Goal: Task Accomplishment & Management: Manage account settings

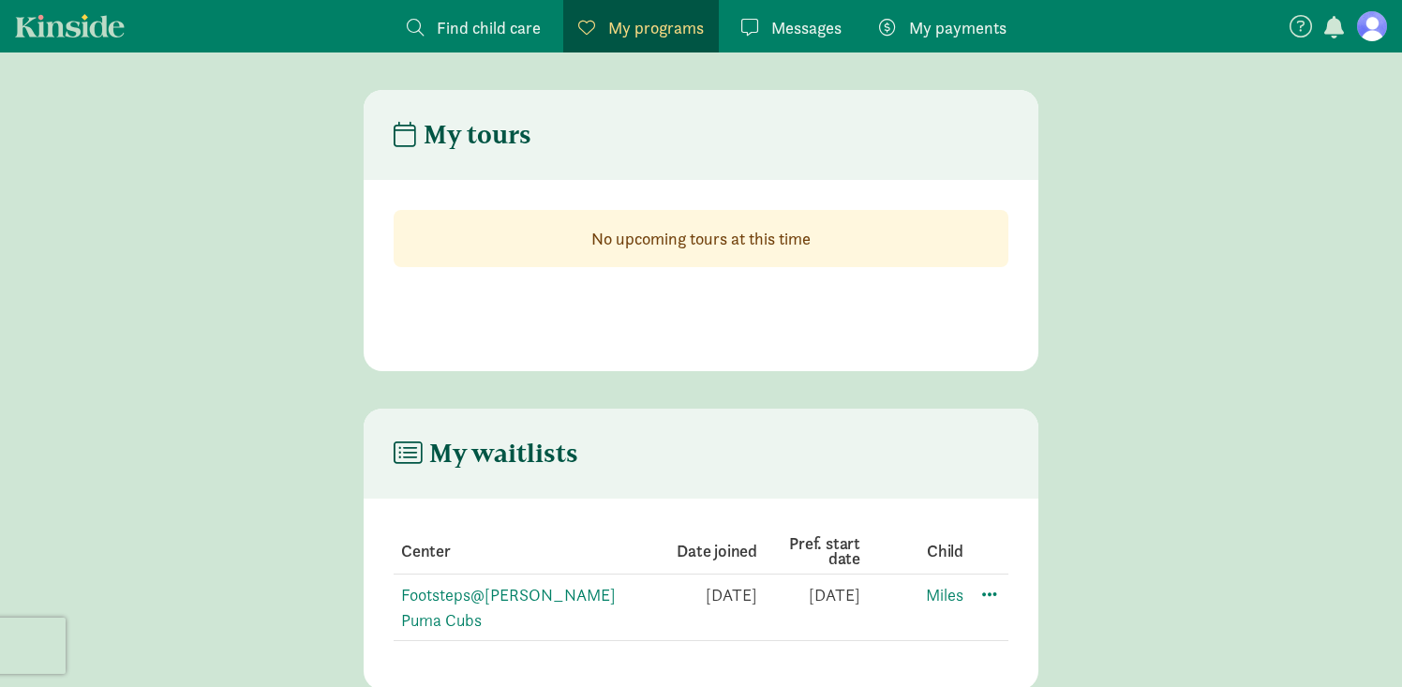
scroll to position [37, 0]
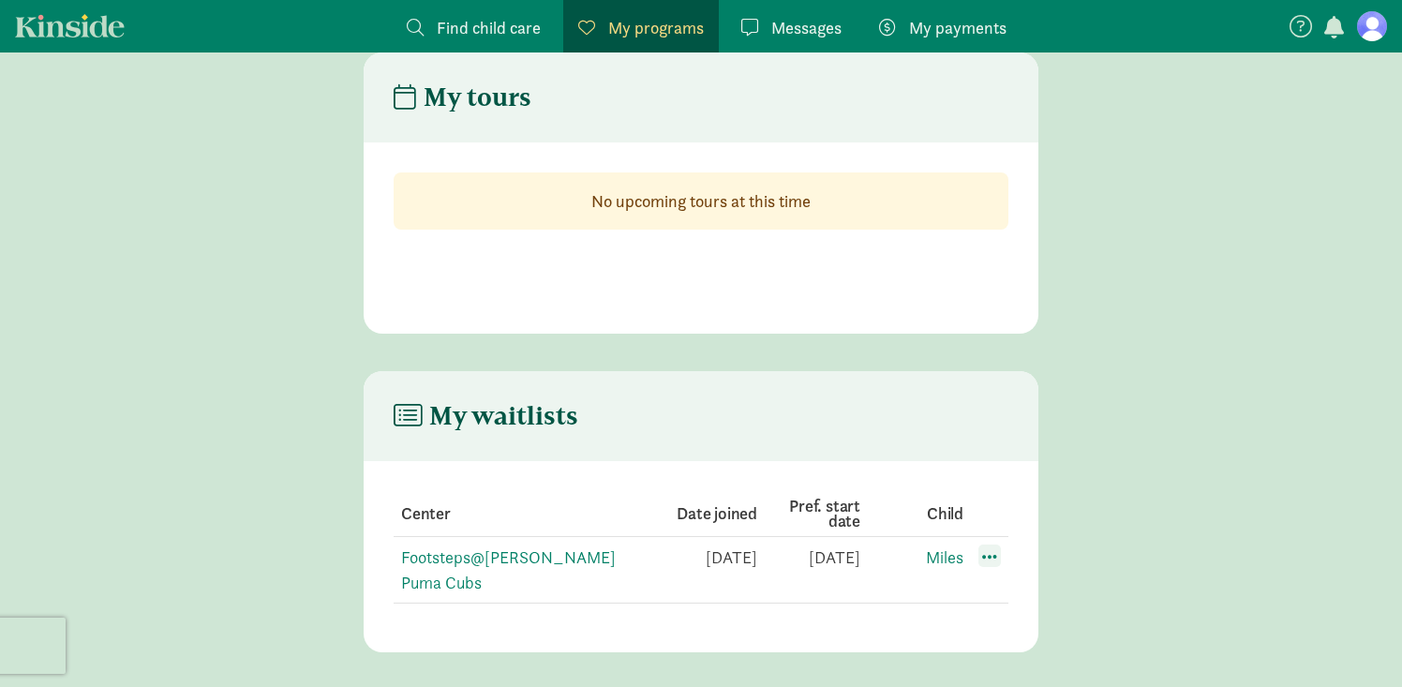
click at [986, 555] on span at bounding box center [989, 555] width 22 height 22
click at [995, 594] on div "Edit preferences" at bounding box center [1055, 597] width 169 height 40
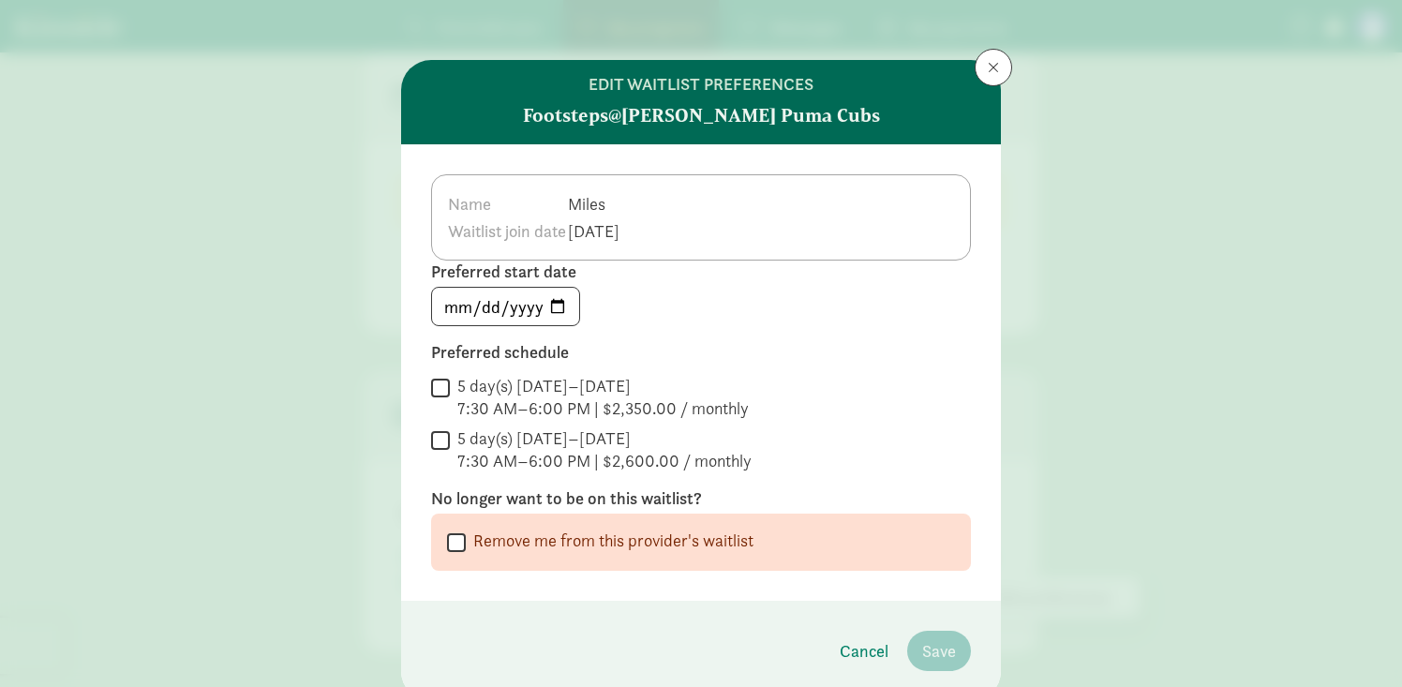
click at [631, 513] on div " Remove me from this provider's waitlist" at bounding box center [701, 541] width 540 height 57
click at [631, 522] on div " Remove me from this provider's waitlist" at bounding box center [701, 541] width 540 height 57
click at [467, 552] on div " Remove me from this provider's waitlist" at bounding box center [701, 541] width 508 height 25
click at [457, 542] on input "Remove me from this provider's waitlist" at bounding box center [456, 541] width 19 height 25
checkbox input "true"
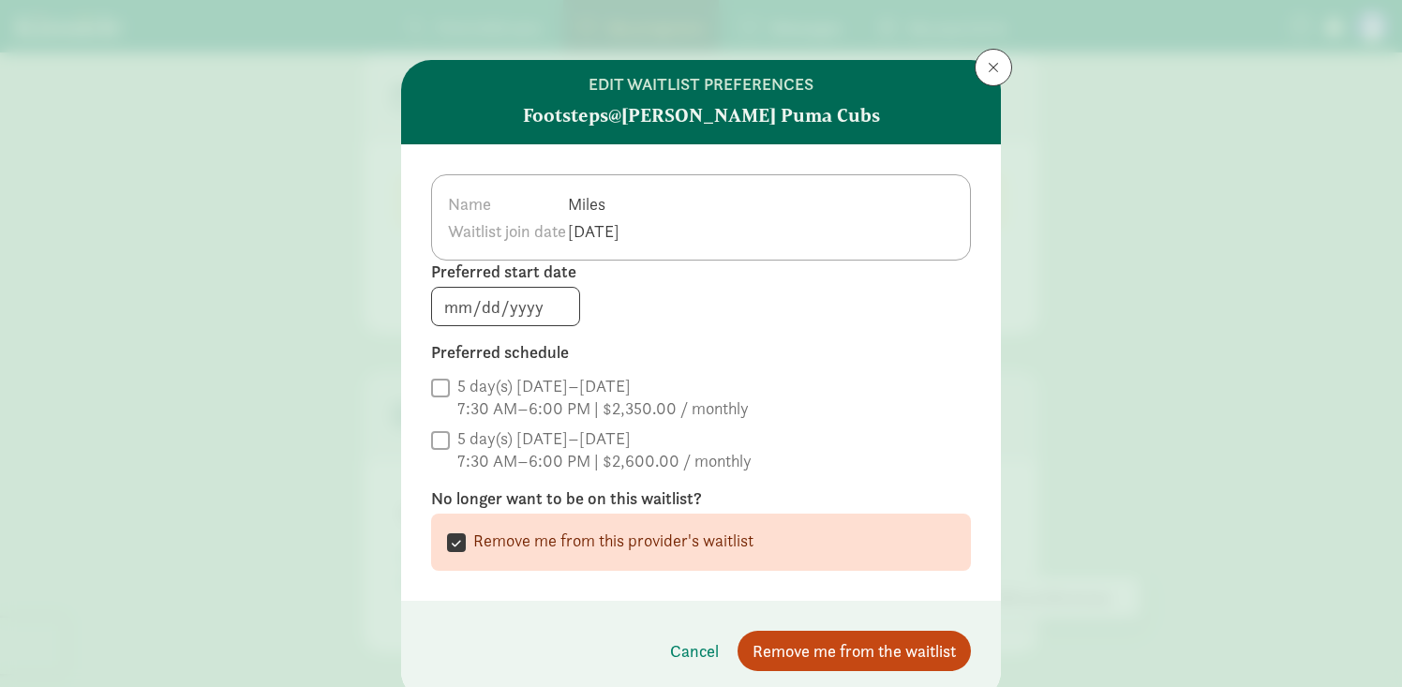
scroll to position [74, 0]
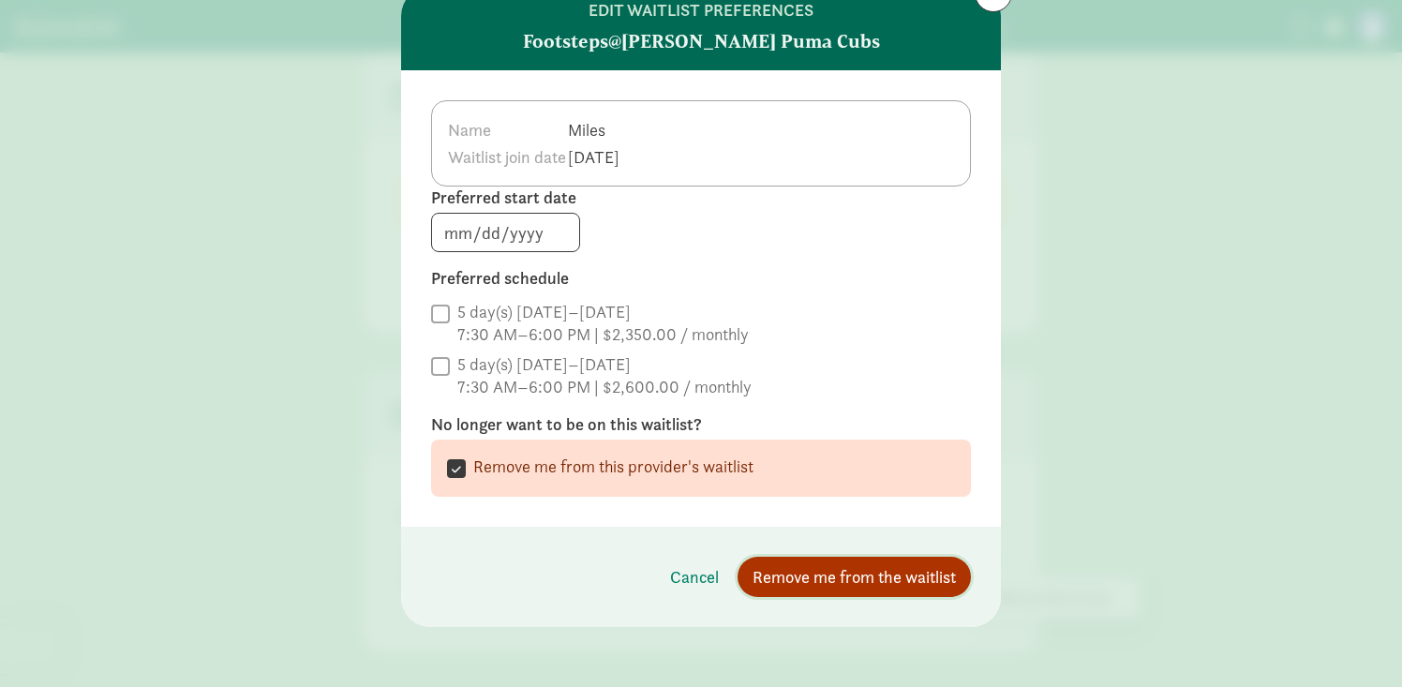
click at [932, 580] on span "Remove me from the waitlist" at bounding box center [853, 576] width 203 height 25
click at [930, 581] on span "Remove me from the waitlist" at bounding box center [853, 576] width 203 height 25
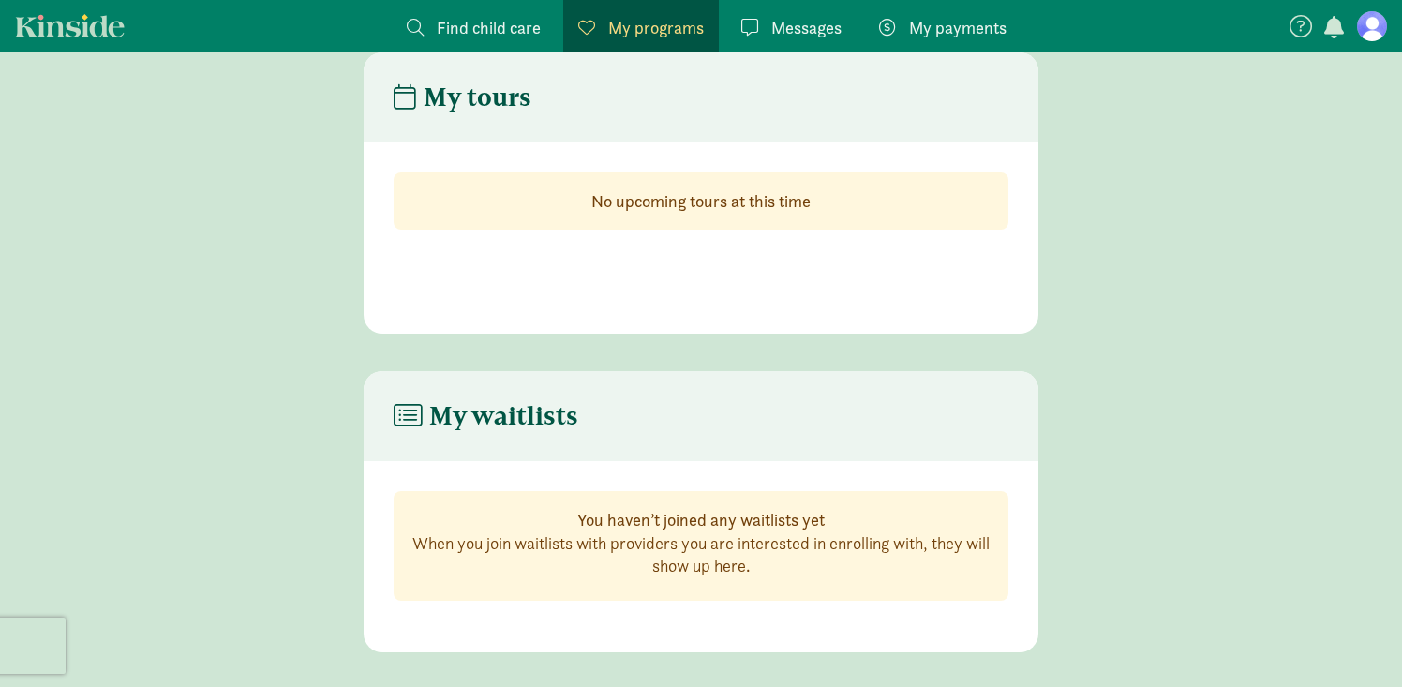
click at [1110, 329] on main "My tours No upcoming tours at this time" at bounding box center [701, 192] width 1402 height 281
